Goal: Task Accomplishment & Management: Complete application form

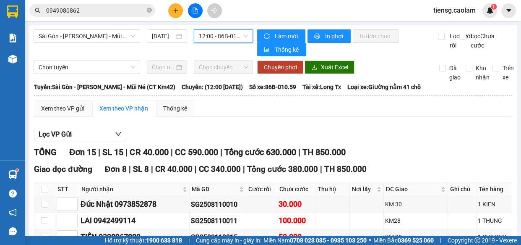
scroll to position [314, 0]
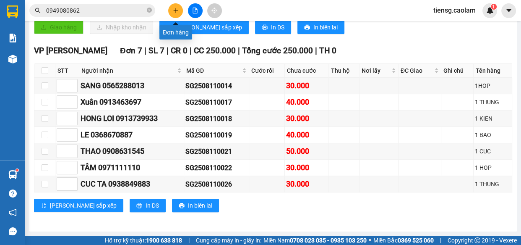
click at [173, 5] on button at bounding box center [175, 10] width 15 height 15
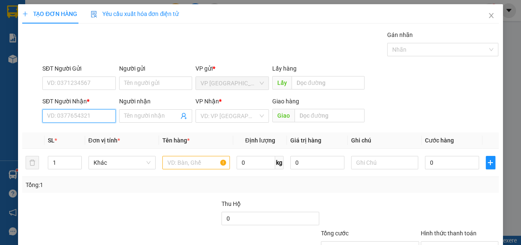
click at [81, 117] on input "SĐT Người Nhận *" at bounding box center [78, 115] width 73 height 13
click at [79, 129] on div "0917817983 - UYÊN" at bounding box center [78, 132] width 63 height 9
type input "0917817983"
type input "UYÊN"
click at [100, 122] on input "0917817983" at bounding box center [78, 115] width 73 height 13
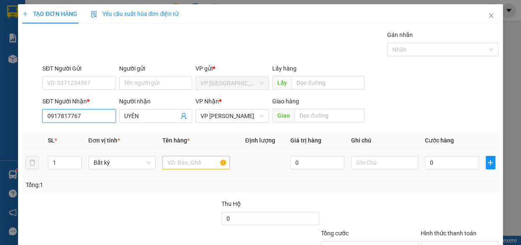
type input "0917817767"
click at [192, 160] on input "text" at bounding box center [196, 162] width 68 height 13
drag, startPoint x: 146, startPoint y: 119, endPoint x: 79, endPoint y: 125, distance: 66.5
click at [90, 131] on div "Transit Pickup Surcharge Ids Transit Deliver Surcharge Ids Transit Deliver Surc…" at bounding box center [260, 162] width 476 height 264
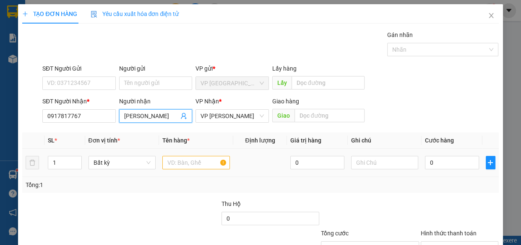
type input "[PERSON_NAME]"
click at [230, 145] on th "Tên hàng *" at bounding box center [196, 140] width 74 height 16
click at [191, 159] on input "text" at bounding box center [196, 162] width 68 height 13
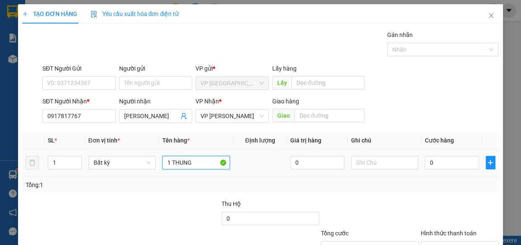
type input "1 THUNG"
drag, startPoint x: 200, startPoint y: 159, endPoint x: 104, endPoint y: 159, distance: 95.7
click at [109, 159] on tr "1 Bất kỳ 1 THUNG 0 0" at bounding box center [260, 163] width 476 height 28
type input "1 KIEN 1 THUNG XOP"
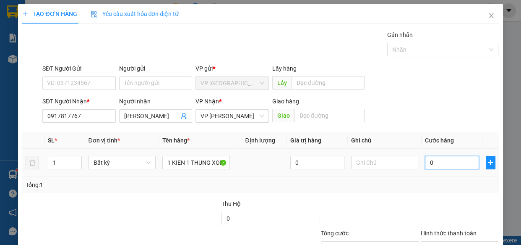
scroll to position [0, 0]
click at [436, 166] on input "0" at bounding box center [452, 162] width 54 height 13
drag, startPoint x: 436, startPoint y: 166, endPoint x: 131, endPoint y: 202, distance: 306.9
click at [131, 202] on div at bounding box center [170, 213] width 99 height 29
click at [453, 158] on input "0" at bounding box center [452, 162] width 54 height 13
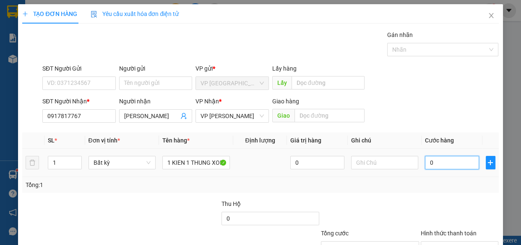
type input "8"
type input "80"
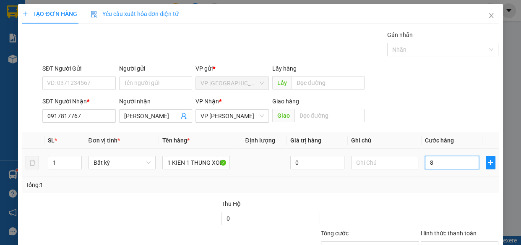
type input "80"
type input "800"
type input "8.000"
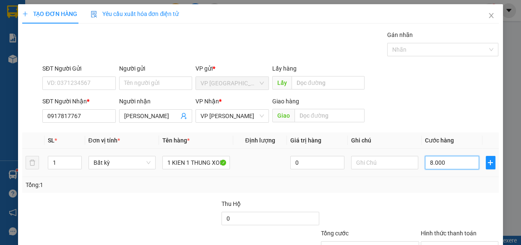
type input "8.000"
type input "80.000"
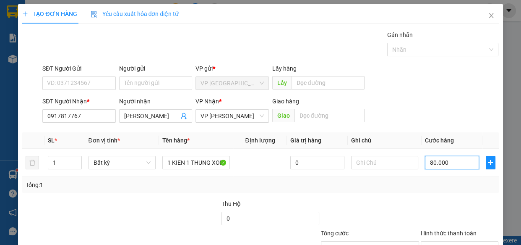
type input "80.000"
drag, startPoint x: 441, startPoint y: 196, endPoint x: 227, endPoint y: 146, distance: 219.3
click at [429, 188] on div "Transit Pickup Surcharge Ids Transit Deliver Surcharge Ids Transit Deliver Surc…" at bounding box center [260, 162] width 476 height 264
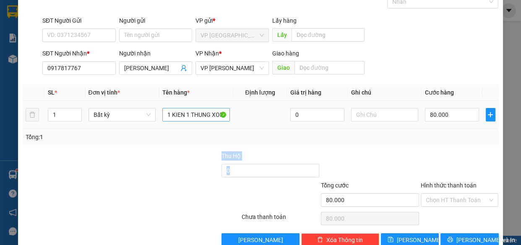
scroll to position [65, 0]
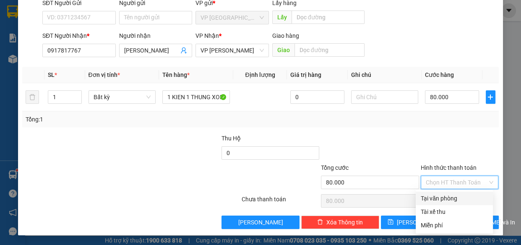
click at [441, 176] on input "Hình thức thanh toán" at bounding box center [457, 182] width 62 height 13
drag, startPoint x: 442, startPoint y: 196, endPoint x: 448, endPoint y: 204, distance: 10.6
click at [442, 197] on div "Tại văn phòng" at bounding box center [454, 197] width 67 height 9
type input "0"
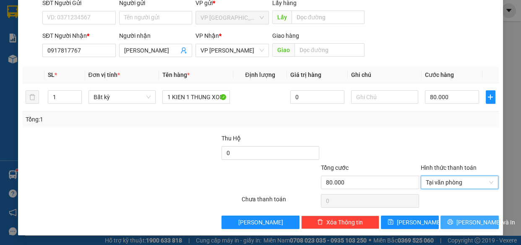
drag, startPoint x: 470, startPoint y: 220, endPoint x: 444, endPoint y: 204, distance: 30.6
click at [469, 220] on span "[PERSON_NAME] và In" at bounding box center [486, 221] width 59 height 9
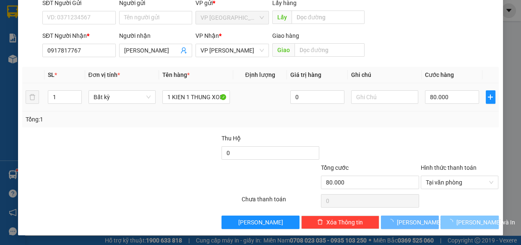
scroll to position [18, 0]
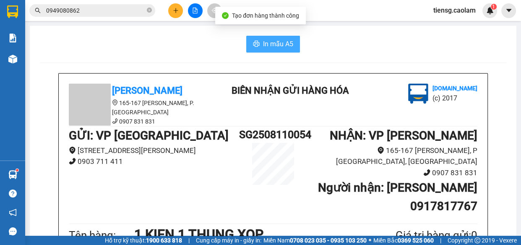
click at [286, 46] on span "In mẫu A5" at bounding box center [278, 44] width 30 height 10
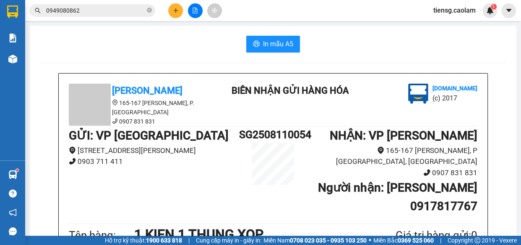
drag, startPoint x: 307, startPoint y: 91, endPoint x: 232, endPoint y: 55, distance: 83.7
click at [307, 91] on b "BIÊN NHẬN GỬI HÀNG HÓA" at bounding box center [290, 90] width 117 height 10
click at [169, 10] on button at bounding box center [175, 10] width 15 height 15
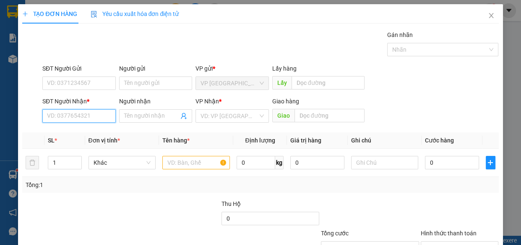
click at [92, 113] on input "SĐT Người Nhận *" at bounding box center [78, 115] width 73 height 13
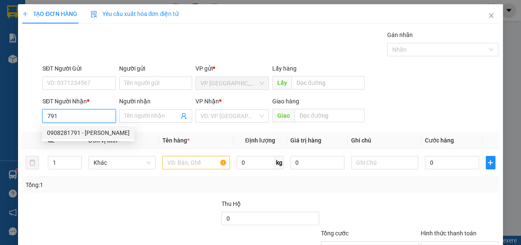
click at [78, 132] on div "0908281791 - [PERSON_NAME]" at bounding box center [88, 132] width 83 height 9
type input "0908281791"
type input "VY"
type input "QUAN DAI PHU"
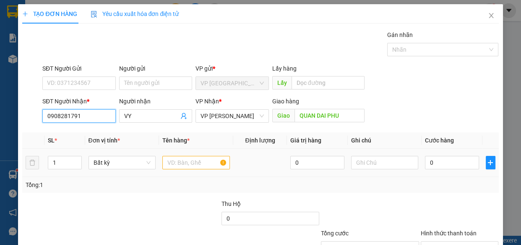
type input "0908281791"
drag, startPoint x: 185, startPoint y: 162, endPoint x: 180, endPoint y: 158, distance: 6.4
click at [184, 162] on input "text" at bounding box center [196, 162] width 68 height 13
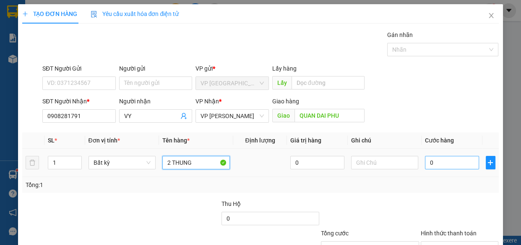
type input "2 THUNG"
click at [439, 164] on input "0" at bounding box center [452, 162] width 54 height 13
type input "8"
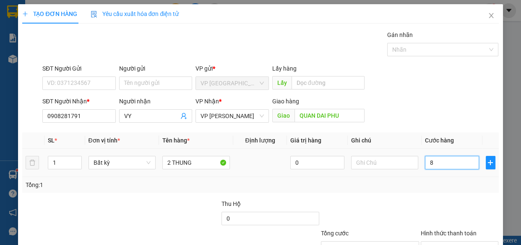
type input "80"
type input "800"
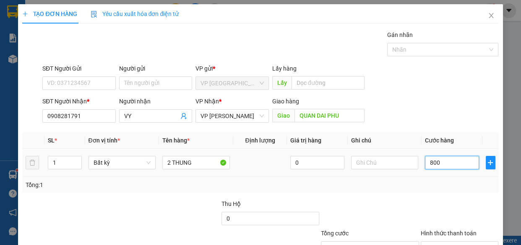
type input "800"
type input "8.000"
type input "80.000"
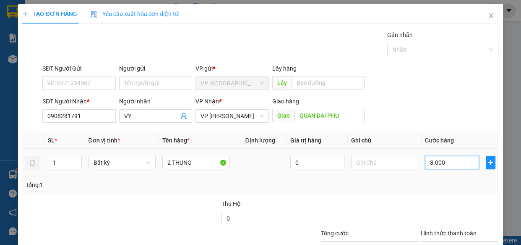
type input "80.000"
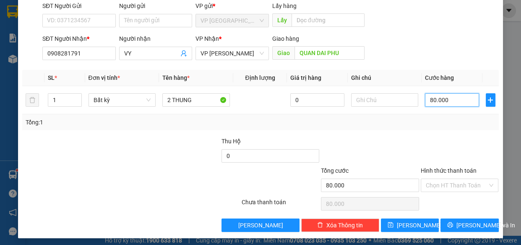
scroll to position [65, 0]
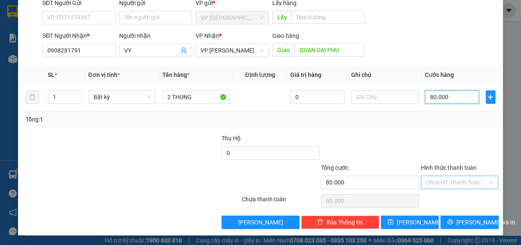
type input "80.000"
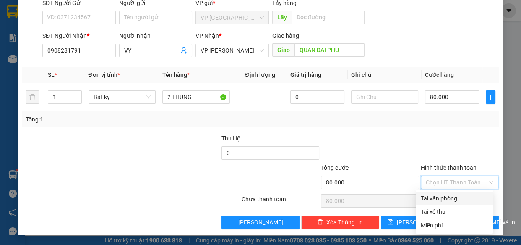
click at [447, 184] on input "Hình thức thanh toán" at bounding box center [457, 182] width 62 height 13
click at [445, 197] on div "Tại văn phòng" at bounding box center [454, 197] width 67 height 9
type input "0"
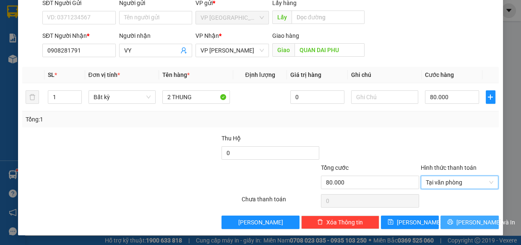
click at [448, 219] on icon "printer" at bounding box center [450, 222] width 6 height 6
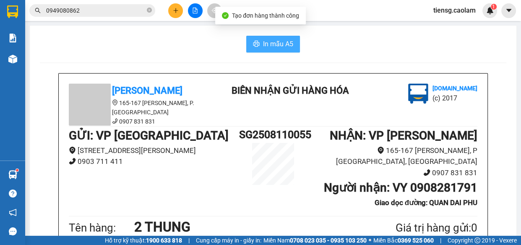
click at [269, 44] on span "In mẫu A5" at bounding box center [278, 44] width 30 height 10
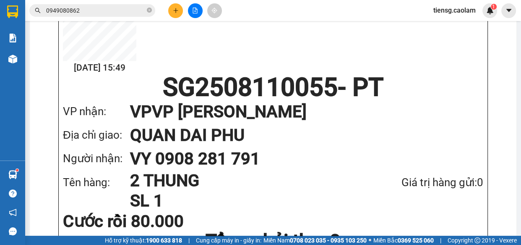
scroll to position [534, 0]
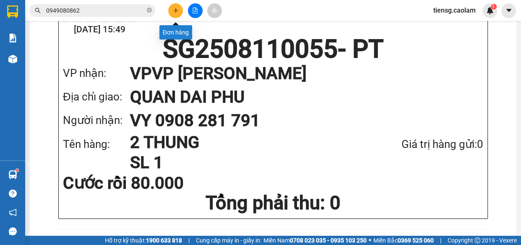
click at [175, 5] on button at bounding box center [175, 10] width 15 height 15
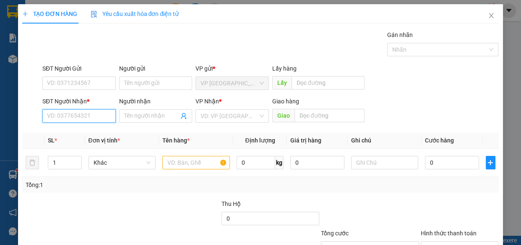
click at [94, 113] on input "SĐT Người Nhận *" at bounding box center [78, 115] width 73 height 13
drag, startPoint x: 68, startPoint y: 133, endPoint x: 133, endPoint y: 150, distance: 66.3
click at [70, 133] on div "0973852878 - Đức Nhật" at bounding box center [78, 132] width 63 height 9
type input "0973852878"
type input "Đức Nhật"
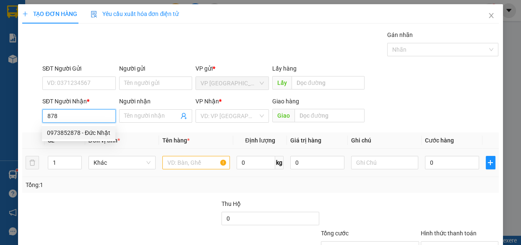
type input "KM 30"
type input "0973852878"
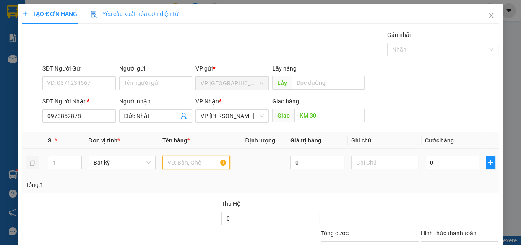
click at [203, 162] on input "text" at bounding box center [196, 162] width 68 height 13
type input "1 KIEN"
click at [486, 20] on span "Close" at bounding box center [492, 16] width 24 height 24
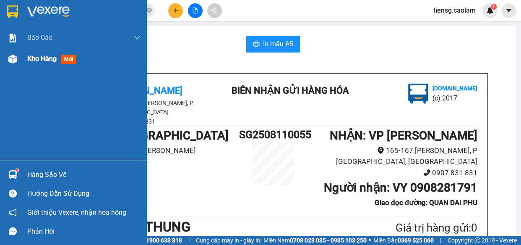
click at [20, 57] on div "Kho hàng mới" at bounding box center [73, 58] width 147 height 21
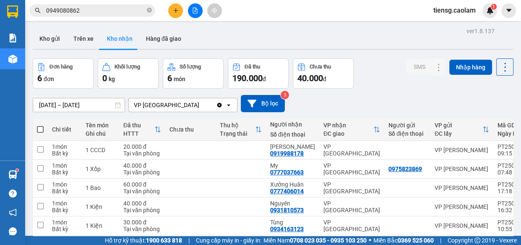
click at [39, 130] on span at bounding box center [40, 129] width 7 height 7
click at [40, 125] on input "checkbox" at bounding box center [40, 125] width 0 height 0
checkbox input "true"
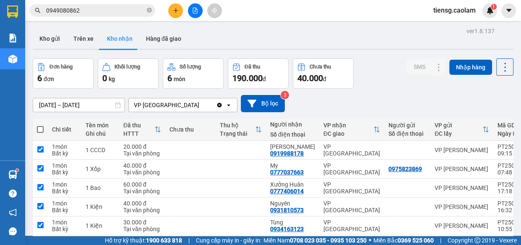
checkbox input "true"
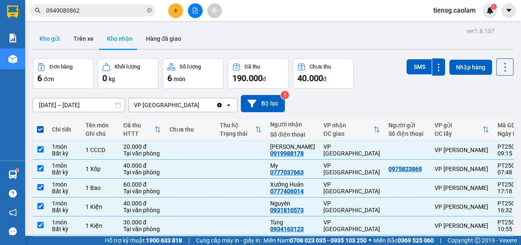
click at [52, 36] on button "Kho gửi" at bounding box center [50, 39] width 34 height 20
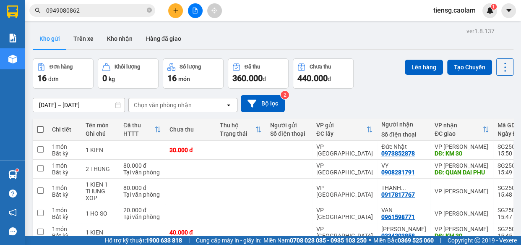
click at [39, 132] on span at bounding box center [40, 129] width 7 height 7
click at [40, 125] on input "checkbox" at bounding box center [40, 125] width 0 height 0
checkbox input "true"
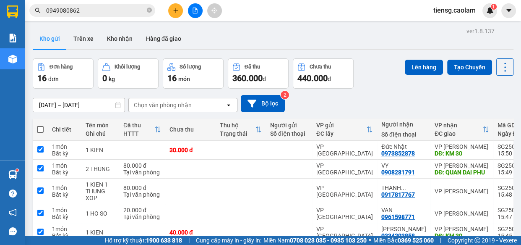
checkbox input "true"
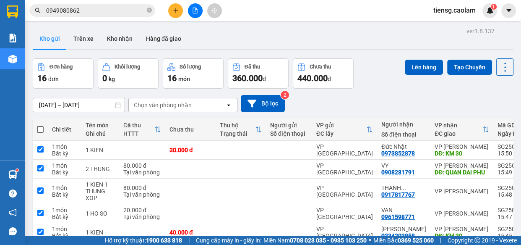
checkbox input "true"
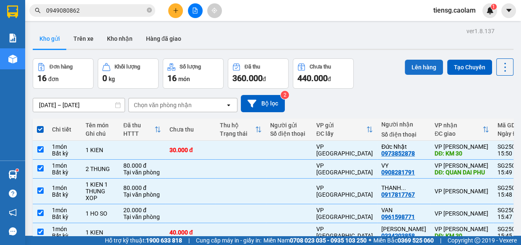
click at [415, 69] on button "Lên hàng" at bounding box center [424, 67] width 38 height 15
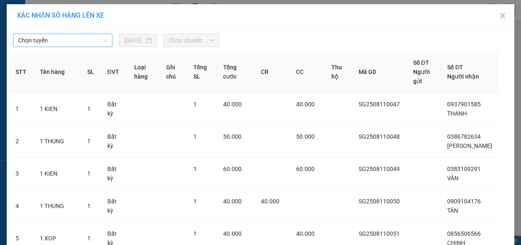
click at [70, 43] on span "Chọn tuyến" at bounding box center [62, 40] width 89 height 13
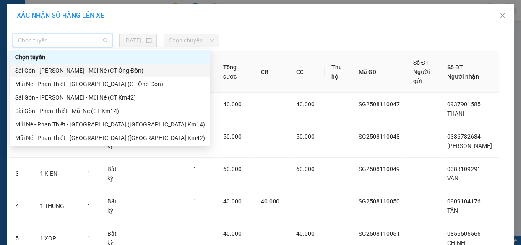
drag, startPoint x: 101, startPoint y: 68, endPoint x: 165, endPoint y: 47, distance: 67.6
click at [104, 68] on div "Sài Gòn - [PERSON_NAME] - Mũi Né (CT Ông Đồn)" at bounding box center [110, 70] width 190 height 9
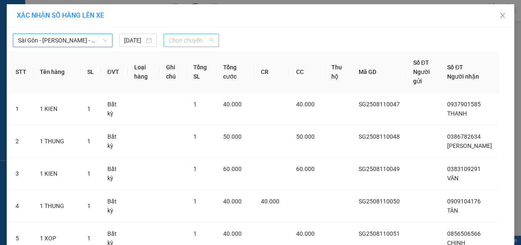
click at [190, 40] on span "Chọn chuyến" at bounding box center [191, 40] width 45 height 13
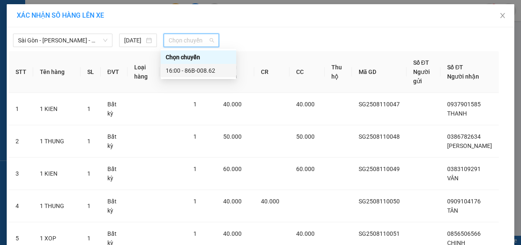
click at [197, 73] on div "16:00 - 86B-008.62" at bounding box center [198, 70] width 65 height 9
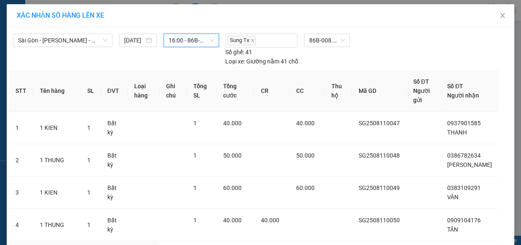
scroll to position [246, 0]
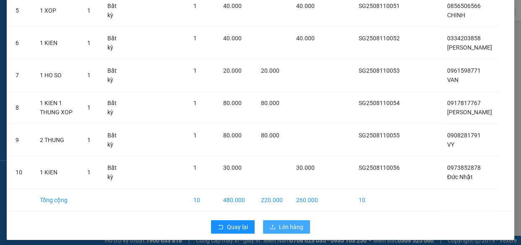
drag, startPoint x: 283, startPoint y: 218, endPoint x: 274, endPoint y: 212, distance: 10.9
click at [282, 222] on span "Lên hàng" at bounding box center [291, 226] width 24 height 9
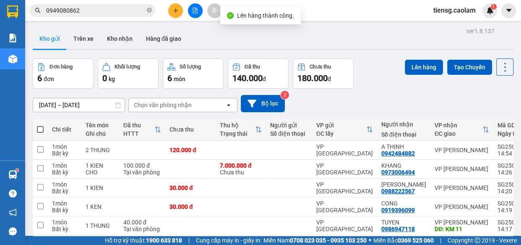
click at [40, 129] on span at bounding box center [40, 129] width 7 height 7
click at [40, 125] on input "checkbox" at bounding box center [40, 125] width 0 height 0
checkbox input "true"
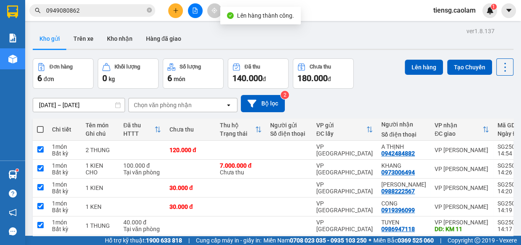
checkbox input "true"
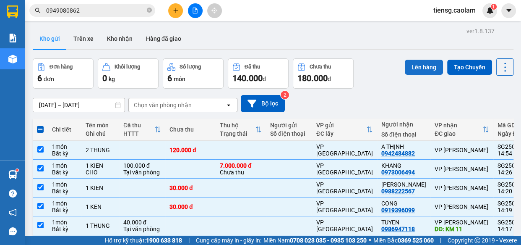
click at [411, 65] on button "Lên hàng" at bounding box center [424, 67] width 38 height 15
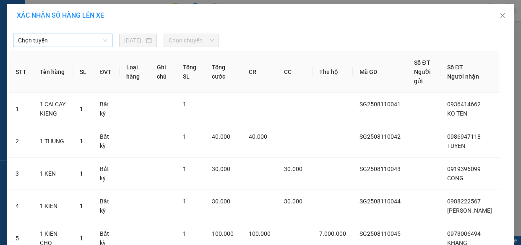
click at [85, 44] on span "Chọn tuyến" at bounding box center [62, 40] width 89 height 13
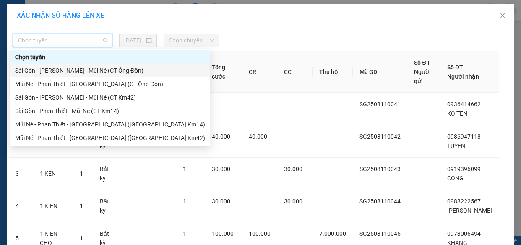
drag, startPoint x: 92, startPoint y: 69, endPoint x: 141, endPoint y: 57, distance: 50.9
click at [94, 68] on div "Sài Gòn - [PERSON_NAME] - Mũi Né (CT Ông Đồn)" at bounding box center [110, 70] width 190 height 9
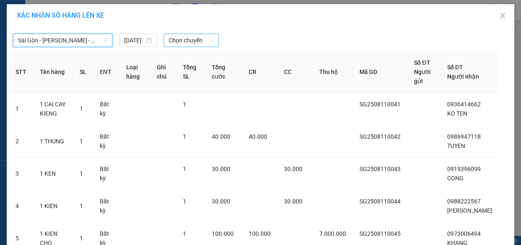
click at [199, 42] on span "Chọn chuyến" at bounding box center [191, 40] width 45 height 13
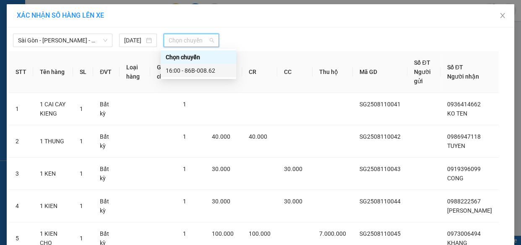
click at [197, 65] on div "16:00 - 86B-008.62" at bounding box center [199, 70] width 76 height 13
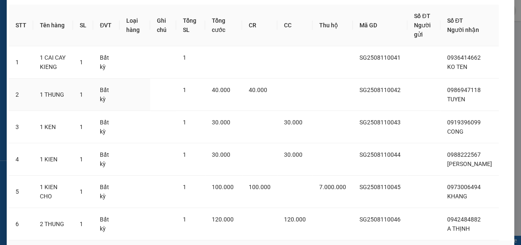
scroll to position [117, 0]
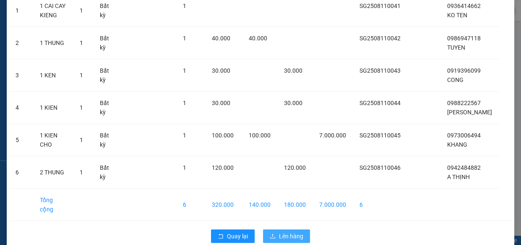
click at [290, 231] on span "Lên hàng" at bounding box center [291, 235] width 24 height 9
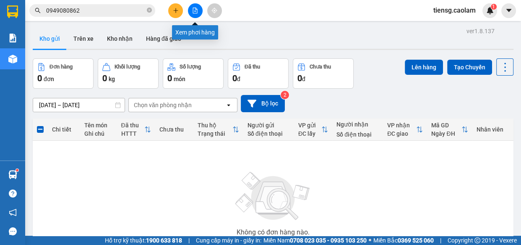
click at [196, 6] on button at bounding box center [195, 10] width 15 height 15
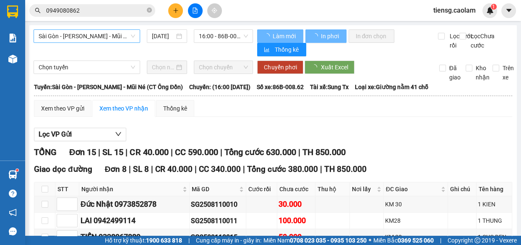
click at [93, 35] on span "Sài Gòn - [PERSON_NAME] - Mũi Né (CT Ông Đồn)" at bounding box center [87, 36] width 97 height 13
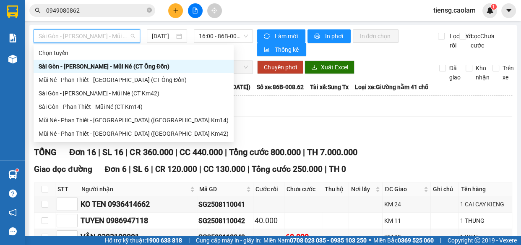
drag, startPoint x: 122, startPoint y: 93, endPoint x: 126, endPoint y: 63, distance: 30.5
click at [126, 63] on div "Chọn tuyến [GEOGRAPHIC_DATA] - [GEOGRAPHIC_DATA] - Mũi Né (CT Ông Đồn) Mũi Né -…" at bounding box center [134, 93] width 200 height 94
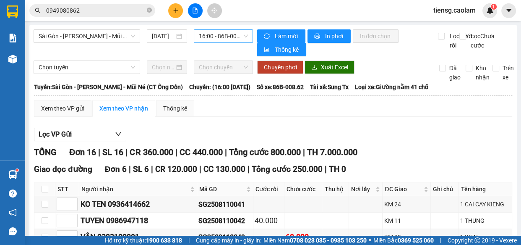
click at [232, 34] on span "16:00 - 86B-008.62" at bounding box center [223, 36] width 49 height 13
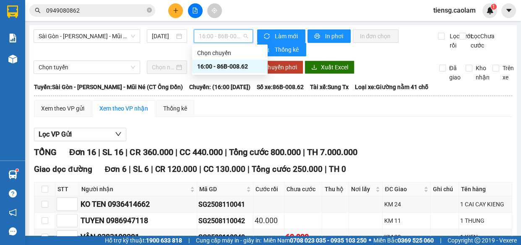
click at [223, 68] on div "16:00 - 86B-008.62" at bounding box center [229, 66] width 65 height 9
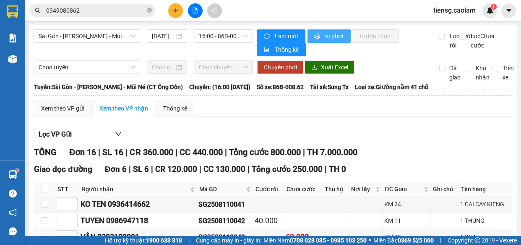
click at [330, 38] on span "In phơi" at bounding box center [334, 35] width 19 height 9
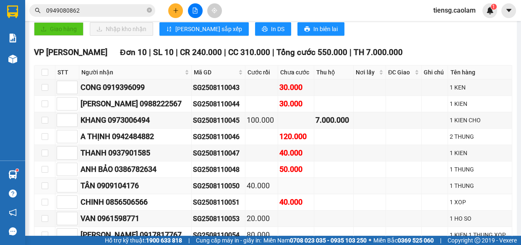
scroll to position [330, 0]
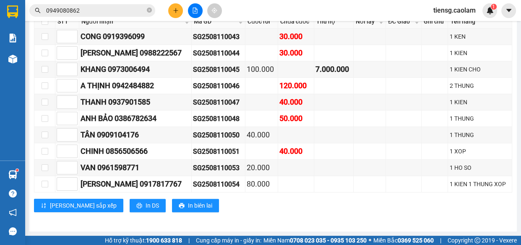
click at [177, 13] on icon "plus" at bounding box center [176, 11] width 6 height 6
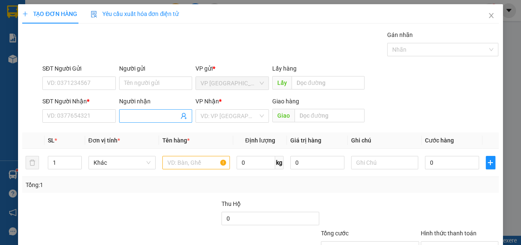
click at [157, 115] on input "Người nhận" at bounding box center [151, 115] width 55 height 9
type input "[PERSON_NAME]"
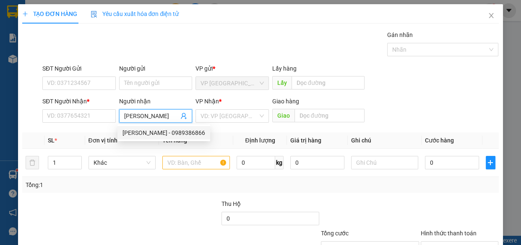
click at [184, 131] on div "[PERSON_NAME] - 0989386866" at bounding box center [164, 132] width 83 height 9
type input "0989386866"
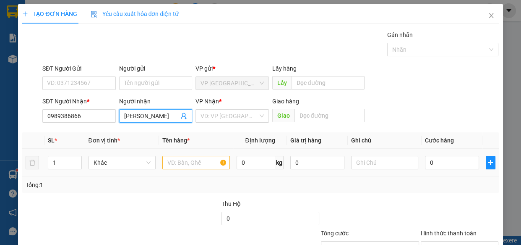
type input "[PERSON_NAME]"
click at [203, 166] on input "text" at bounding box center [196, 162] width 68 height 13
click at [172, 160] on input "text" at bounding box center [196, 162] width 68 height 13
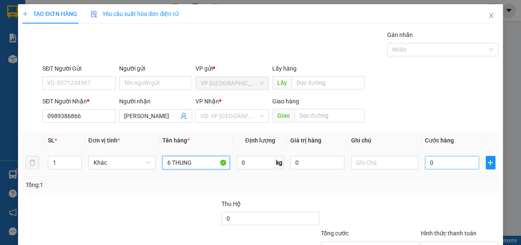
type input "6 THUNG"
drag, startPoint x: 452, startPoint y: 159, endPoint x: 443, endPoint y: 158, distance: 9.3
click at [452, 159] on input "0" at bounding box center [452, 162] width 54 height 13
type input "2"
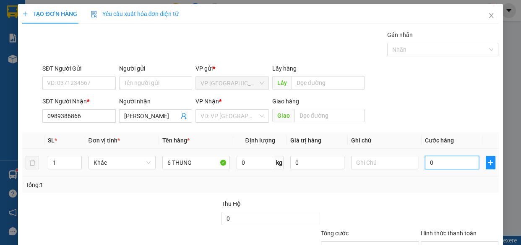
type input "2"
type input "24"
type input "240"
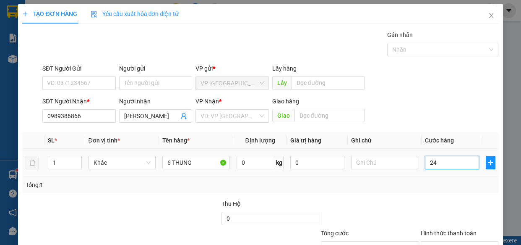
type input "240"
type input "2.400"
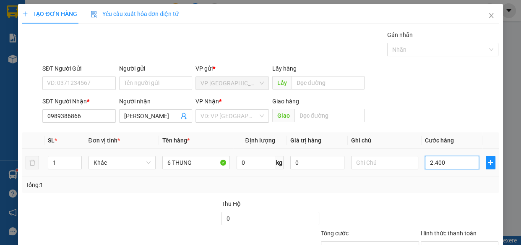
type input "24.000"
type input "240.000"
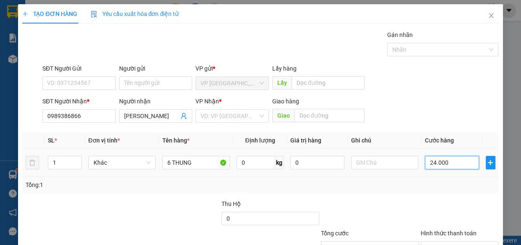
type input "240.000"
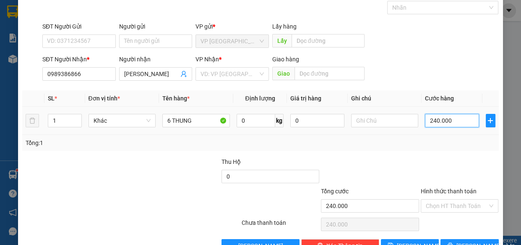
scroll to position [65, 0]
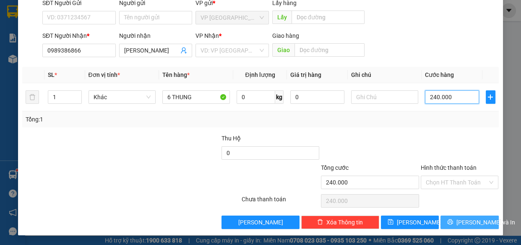
type input "240.000"
click at [459, 218] on span "[PERSON_NAME] và In" at bounding box center [486, 221] width 59 height 9
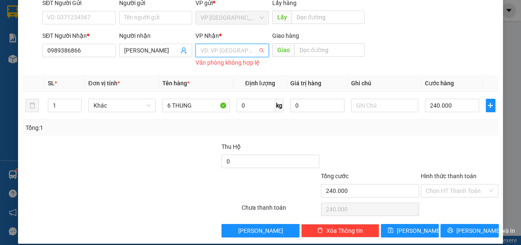
click at [218, 52] on input "search" at bounding box center [230, 50] width 58 height 13
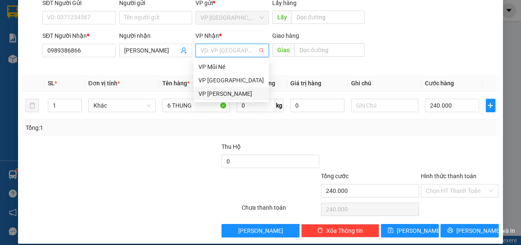
click at [214, 96] on div "VP [PERSON_NAME]" at bounding box center [231, 93] width 65 height 9
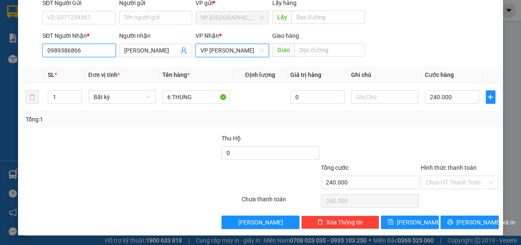
click at [91, 47] on input "0989386866" at bounding box center [78, 50] width 73 height 13
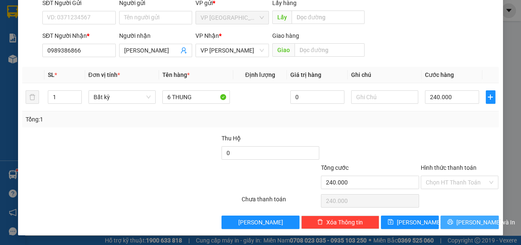
click at [467, 221] on span "[PERSON_NAME] và In" at bounding box center [486, 221] width 59 height 9
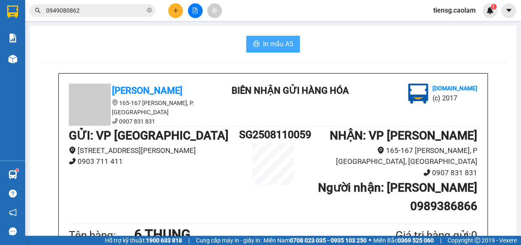
click at [271, 47] on span "In mẫu A5" at bounding box center [278, 44] width 30 height 10
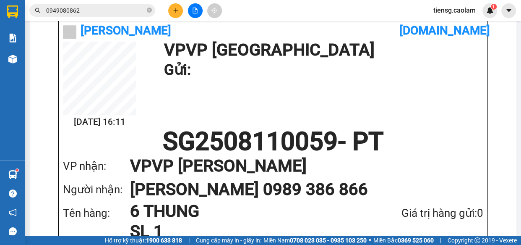
scroll to position [541, 0]
